Goal: Check status: Check status

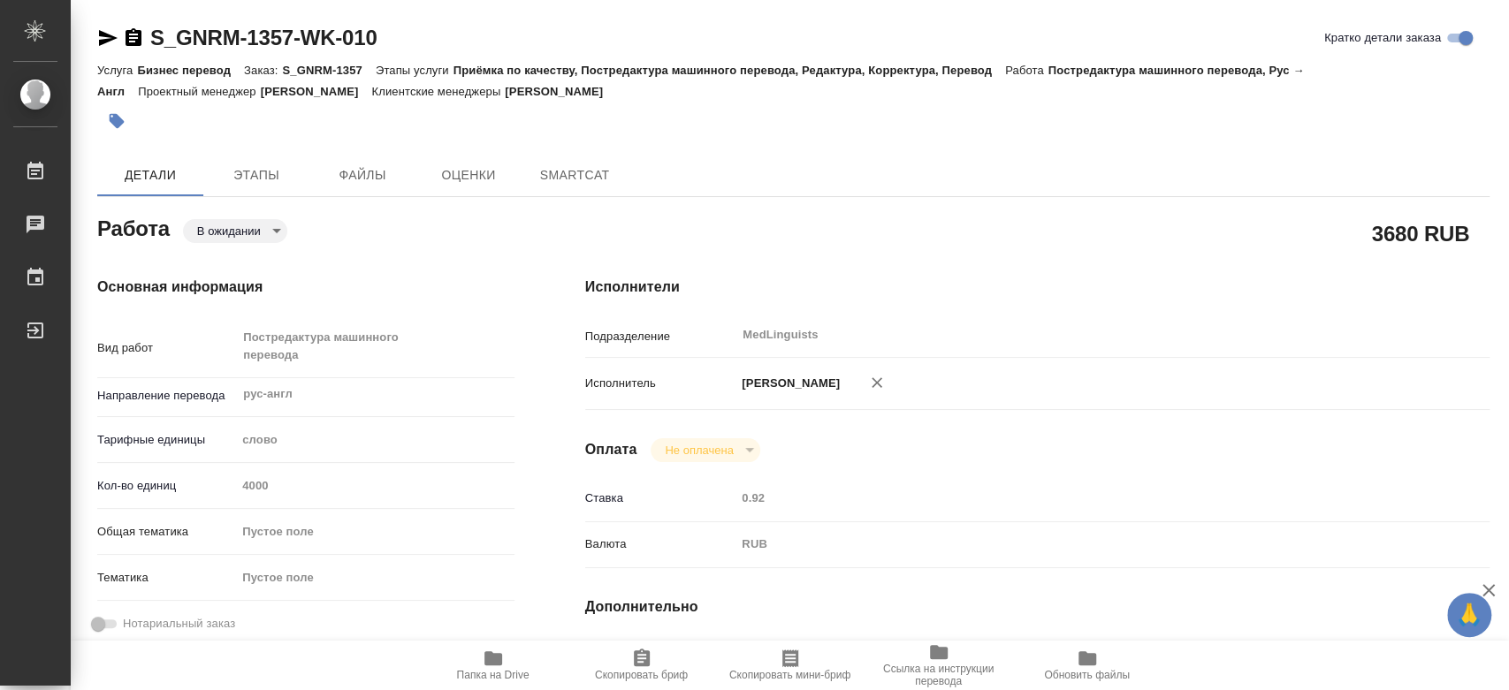
type textarea "x"
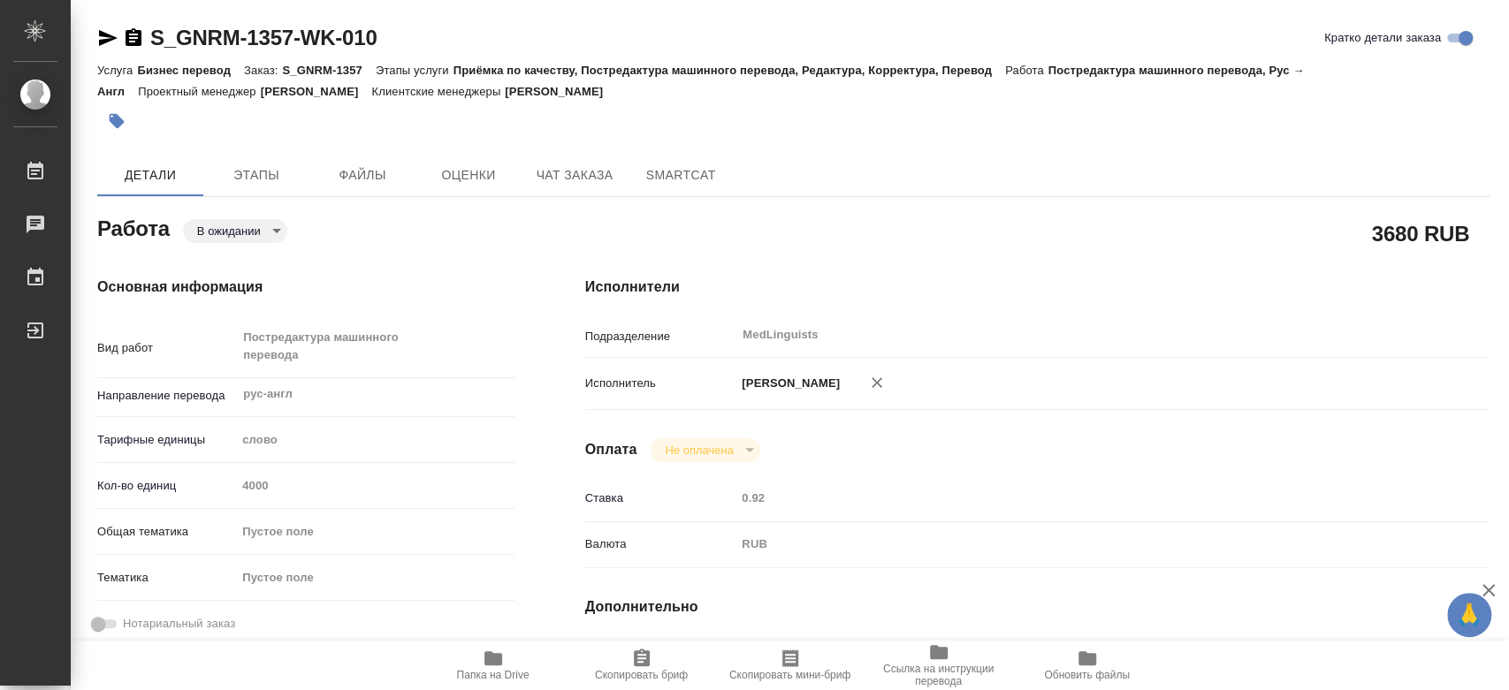
type textarea "x"
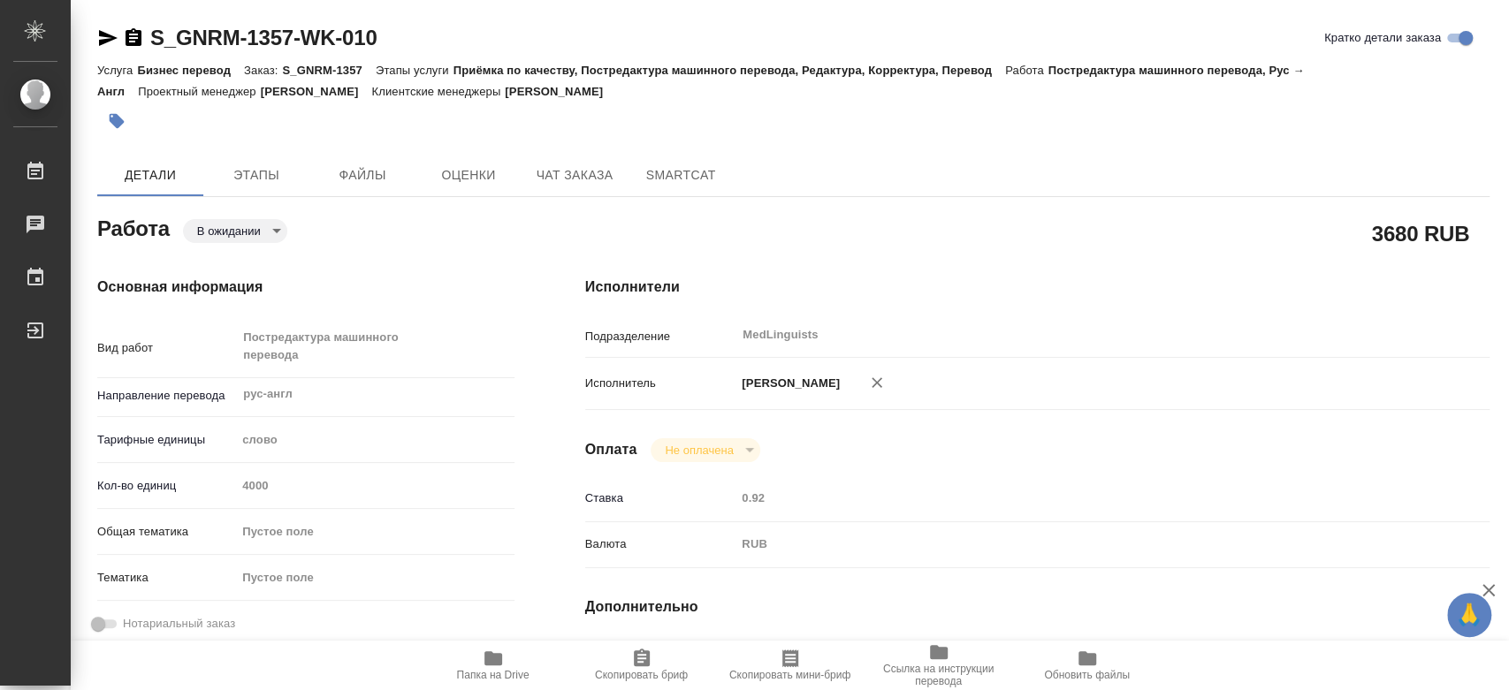
type textarea "x"
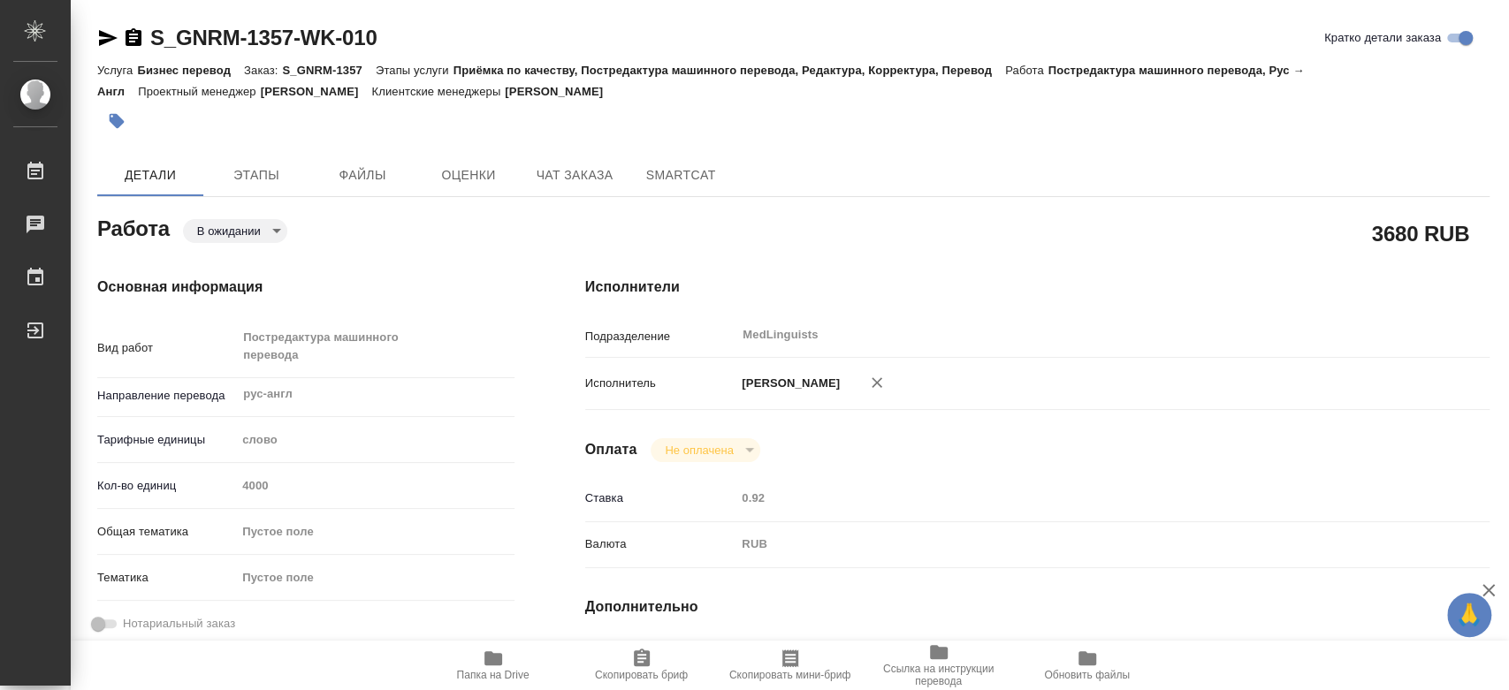
type textarea "x"
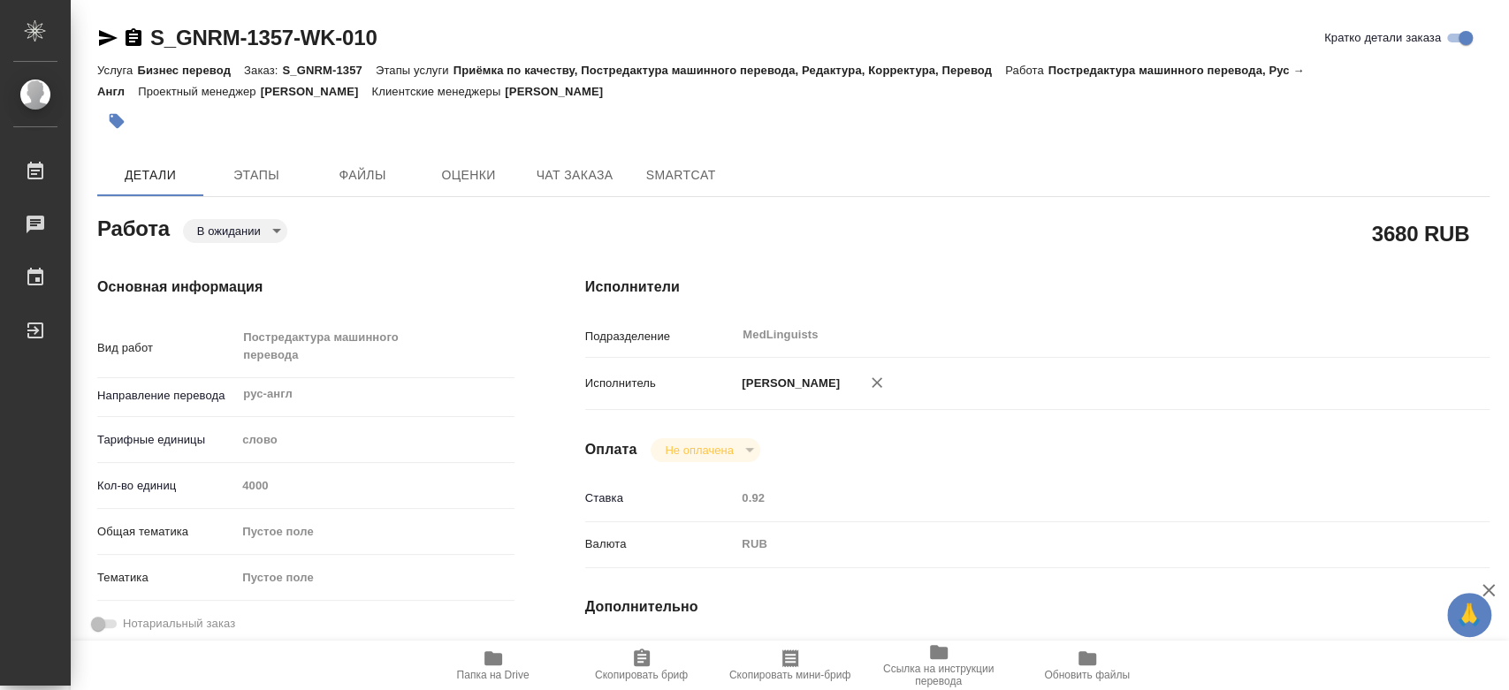
type textarea "x"
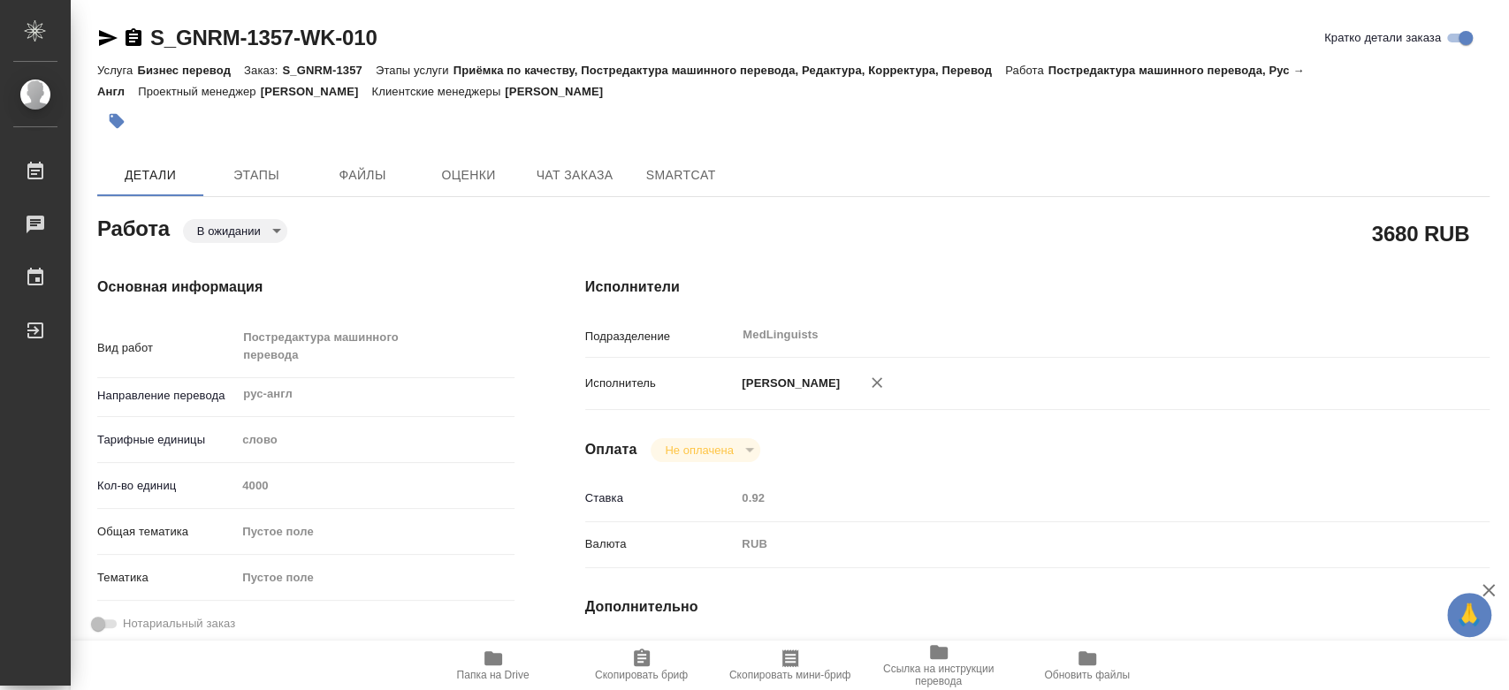
type textarea "x"
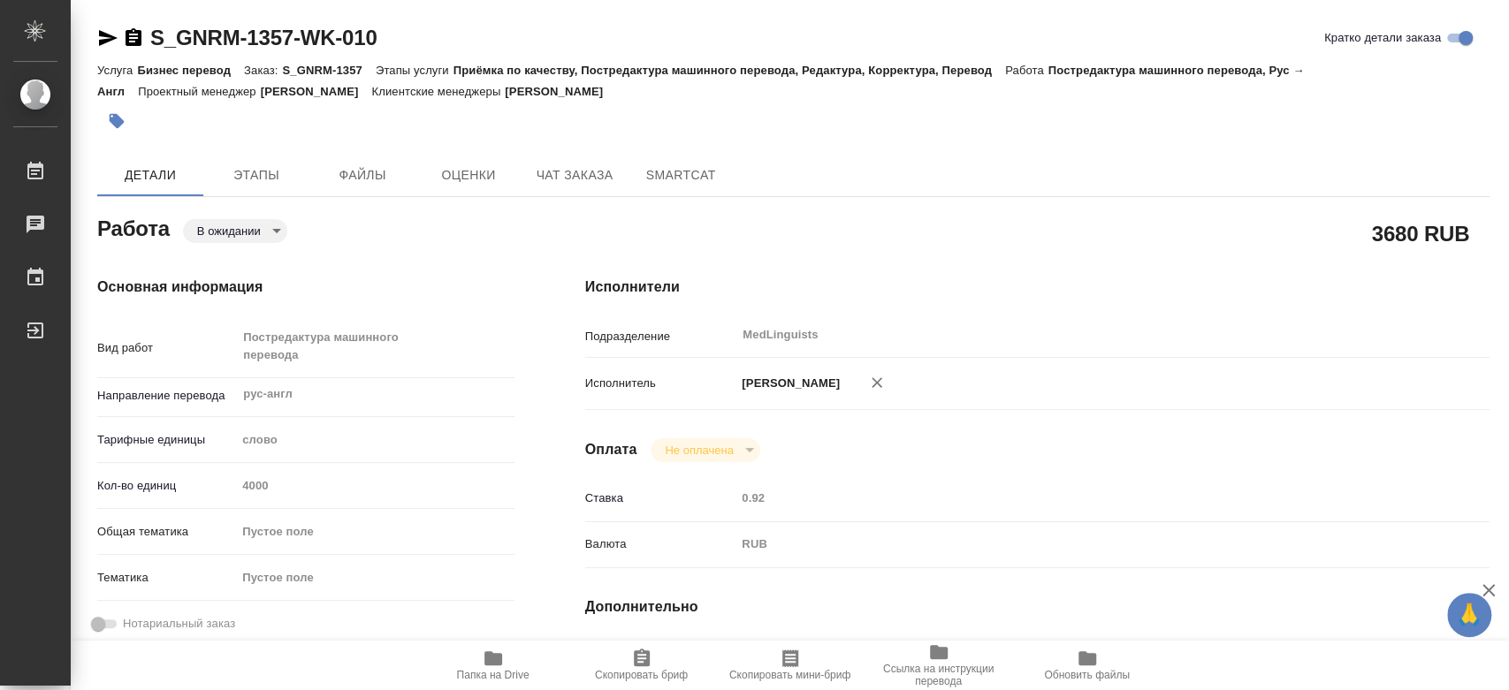
type textarea "x"
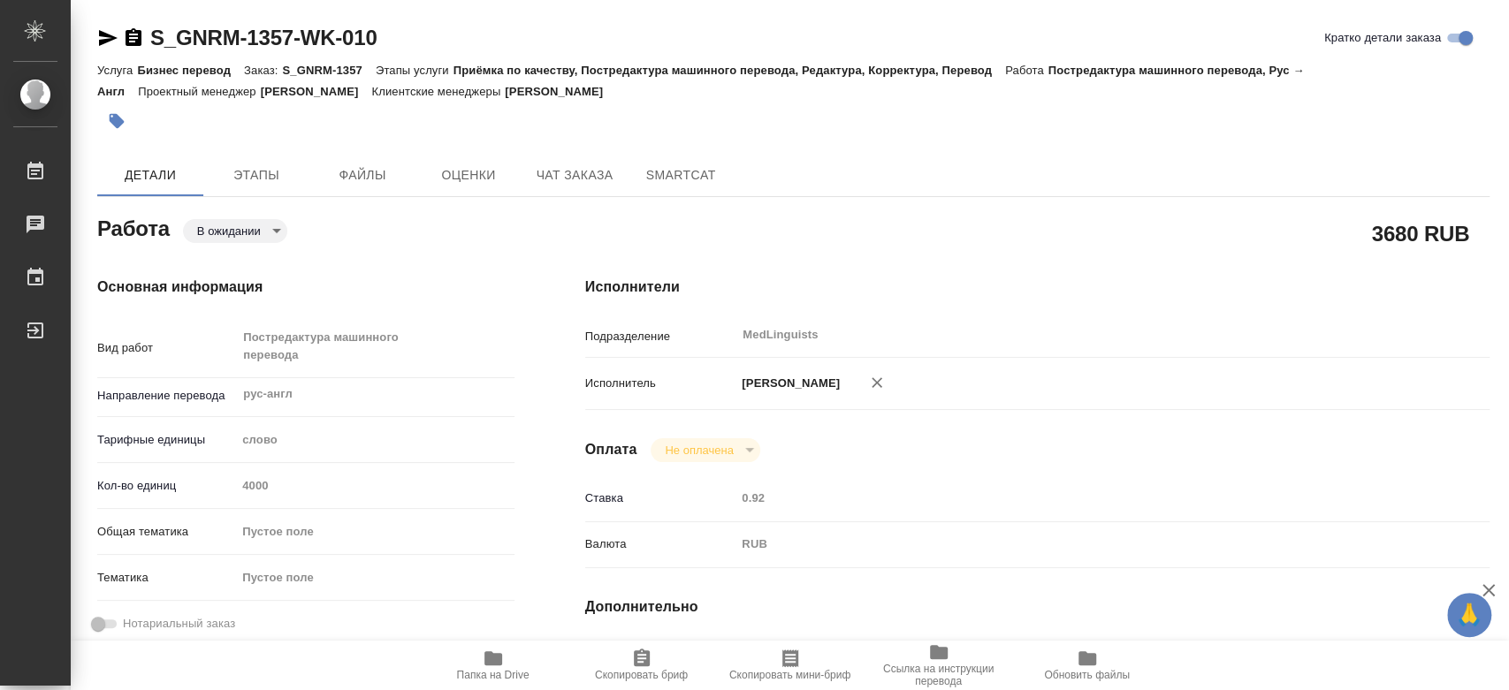
type textarea "x"
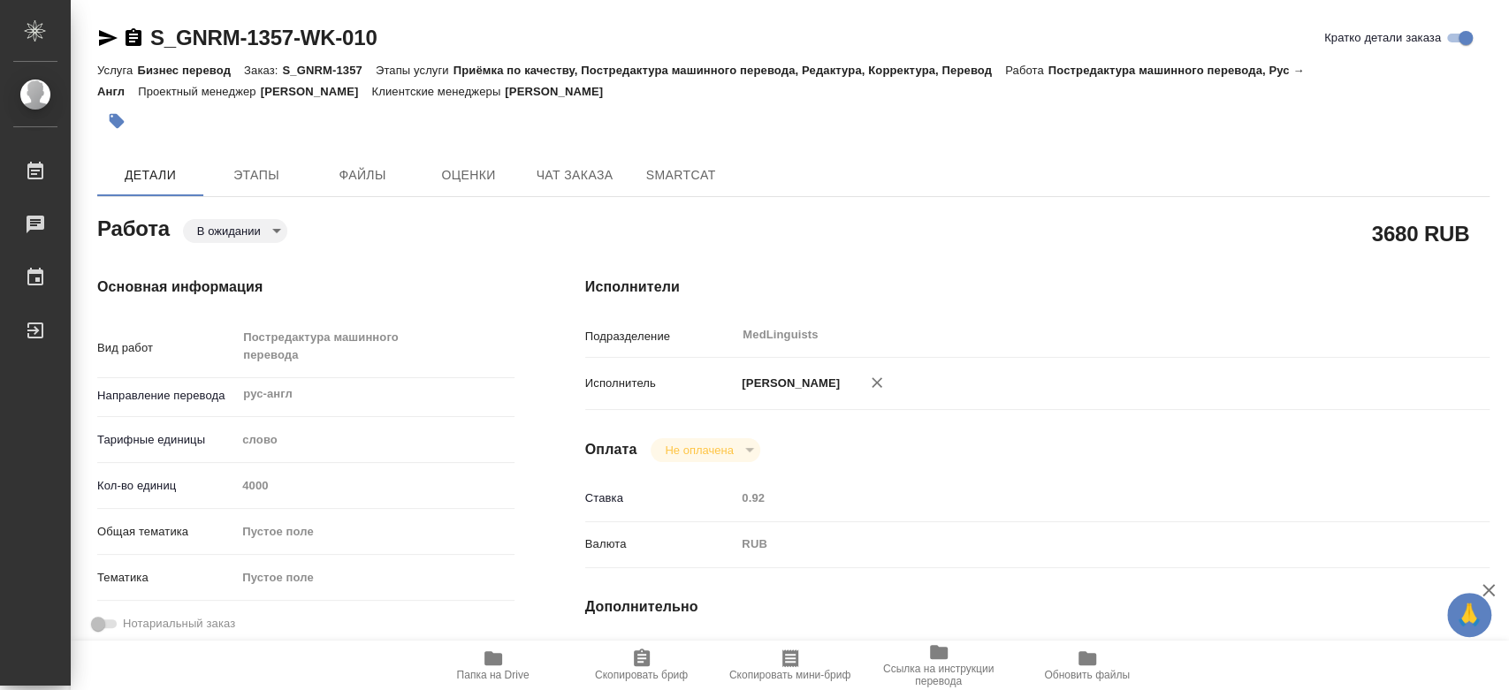
type textarea "x"
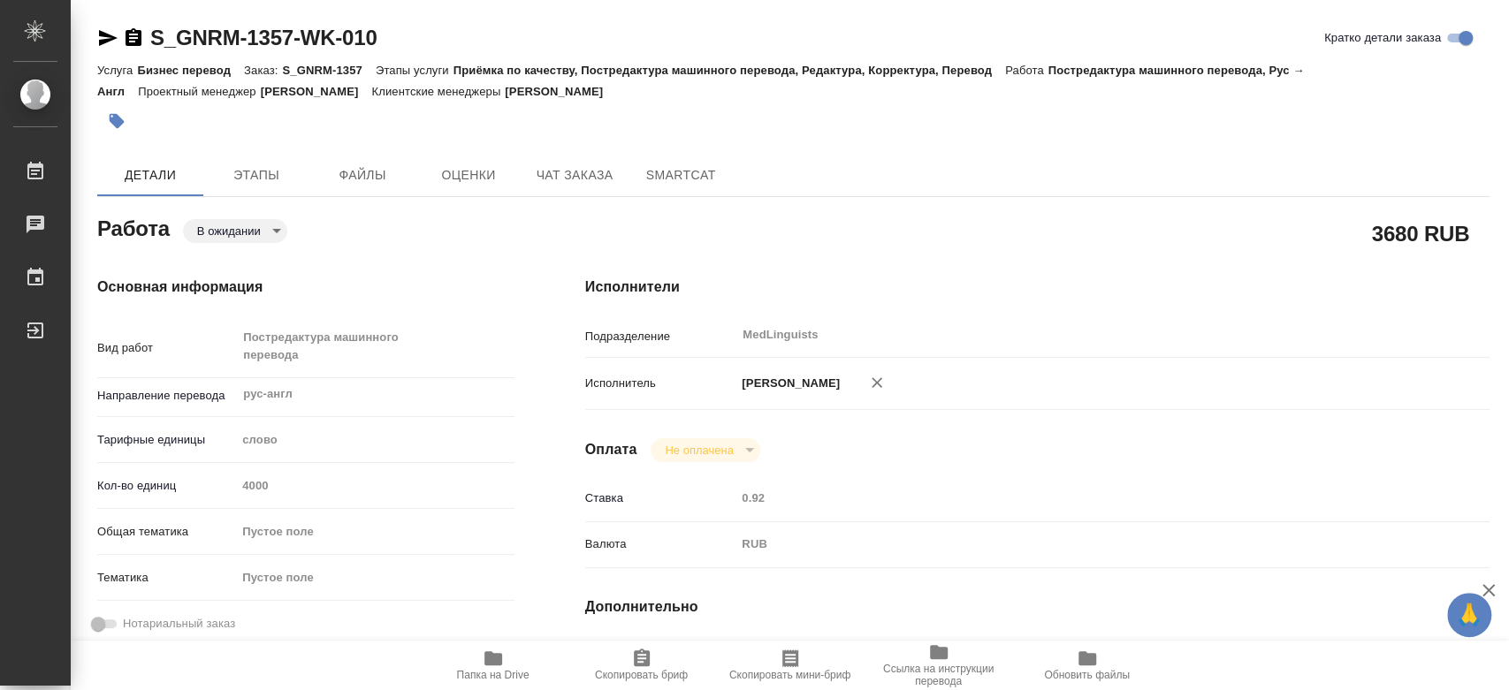
type textarea "x"
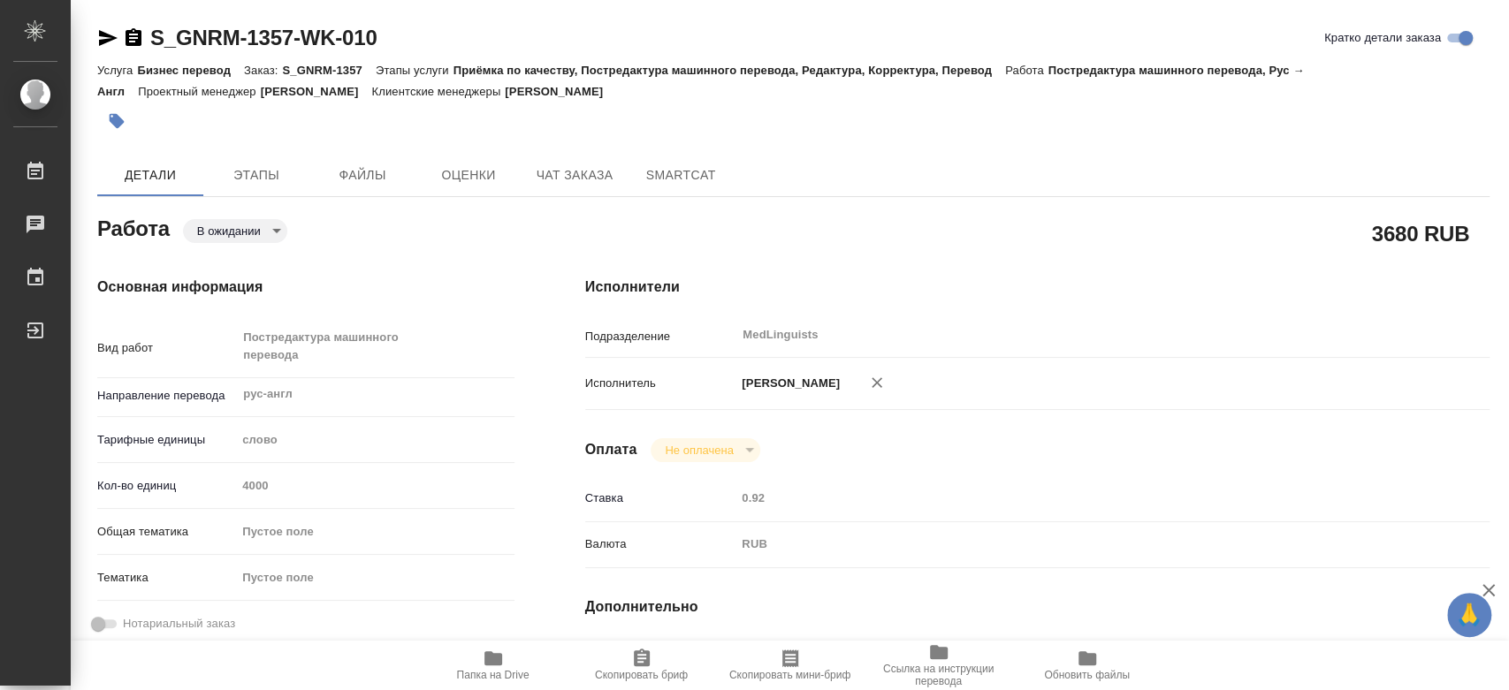
type textarea "x"
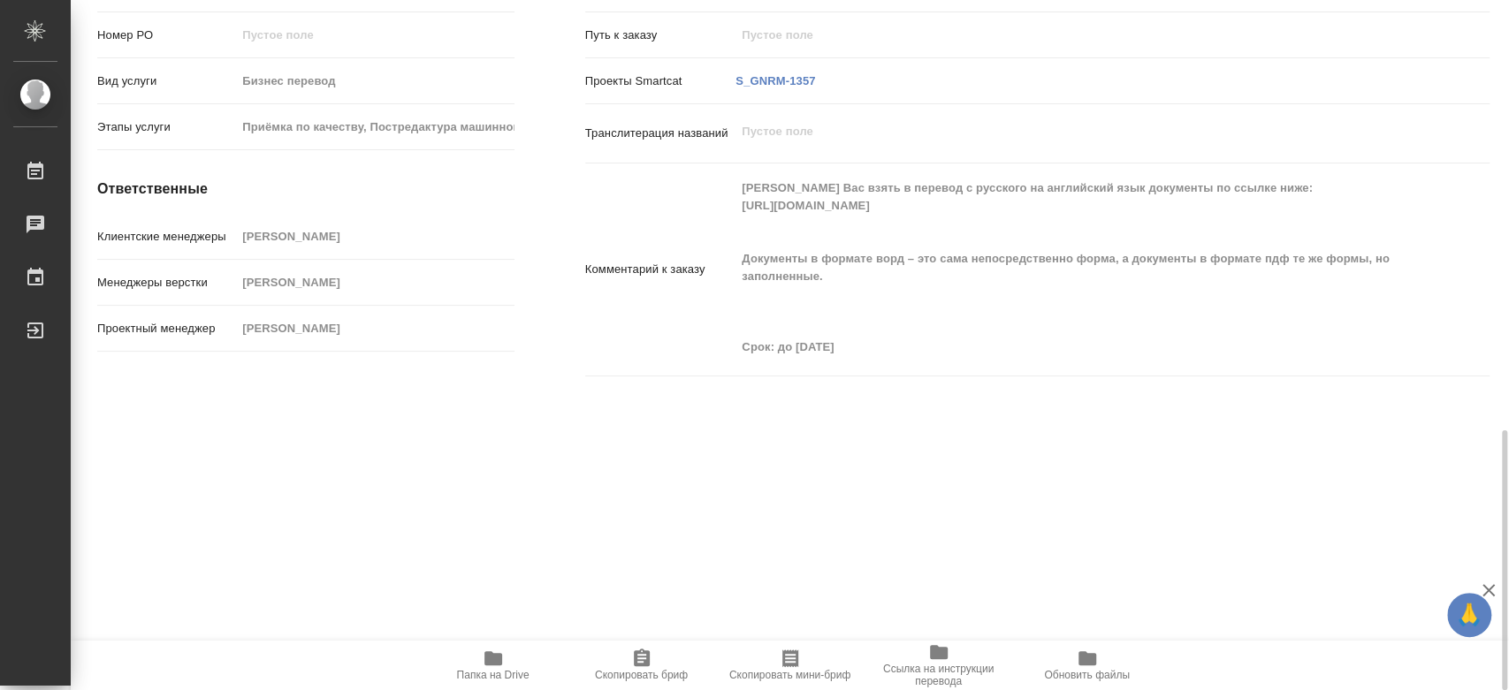
scroll to position [1153, 0]
